Goal: Navigation & Orientation: Find specific page/section

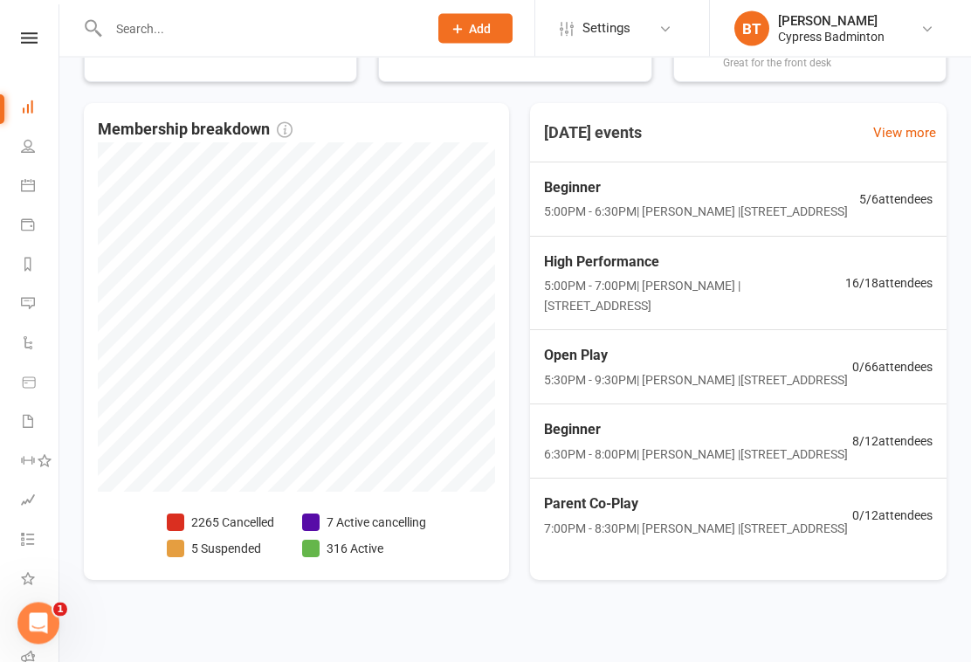
scroll to position [376, 0]
click at [24, 466] on link "Workouts" at bounding box center [40, 462] width 39 height 39
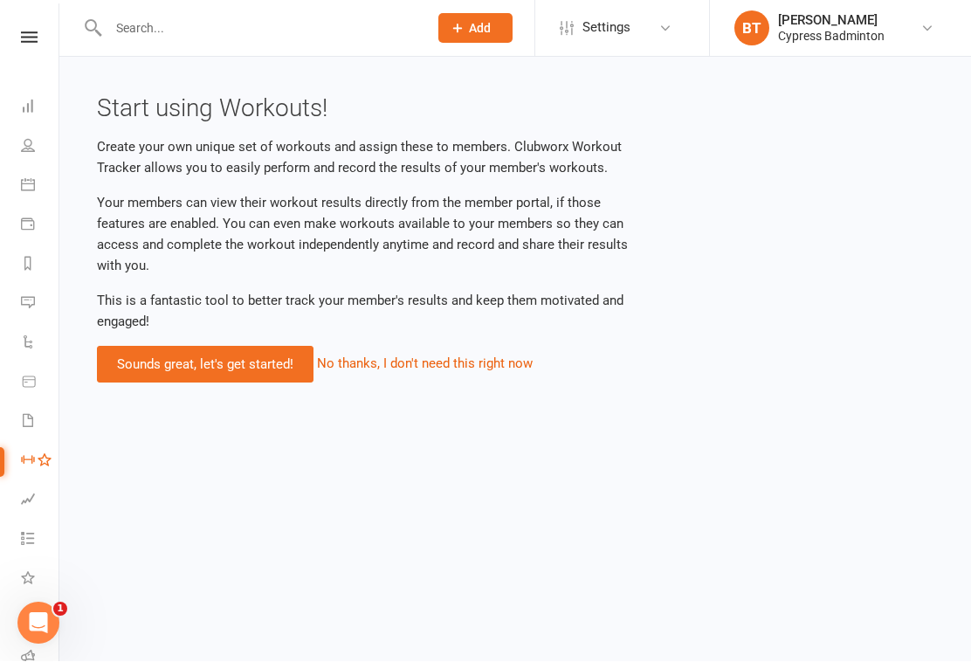
click at [271, 379] on link "Sounds great, let's get started!" at bounding box center [205, 365] width 216 height 37
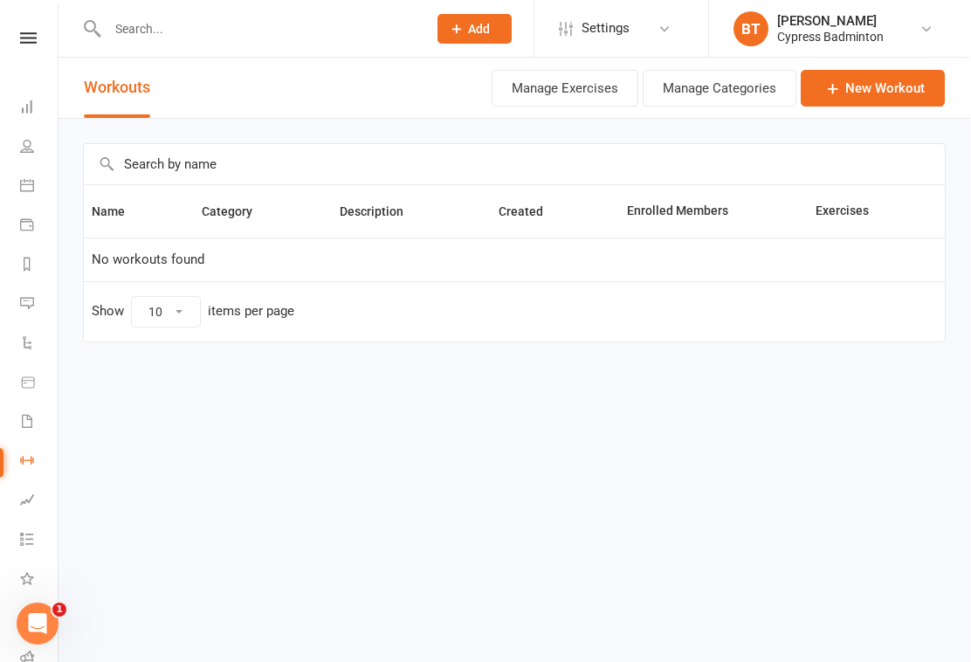
click at [23, 268] on icon at bounding box center [28, 264] width 14 height 14
